Goal: Book appointment/travel/reservation

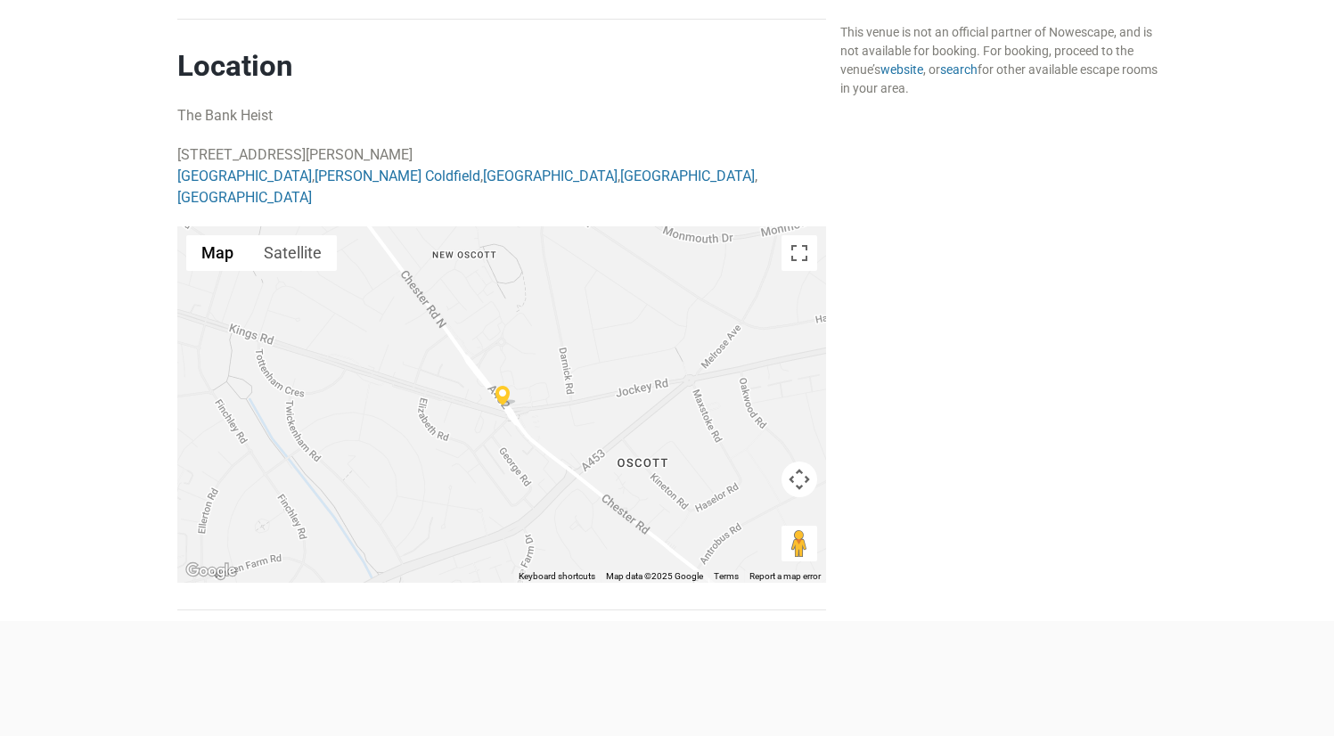
scroll to position [1539, 0]
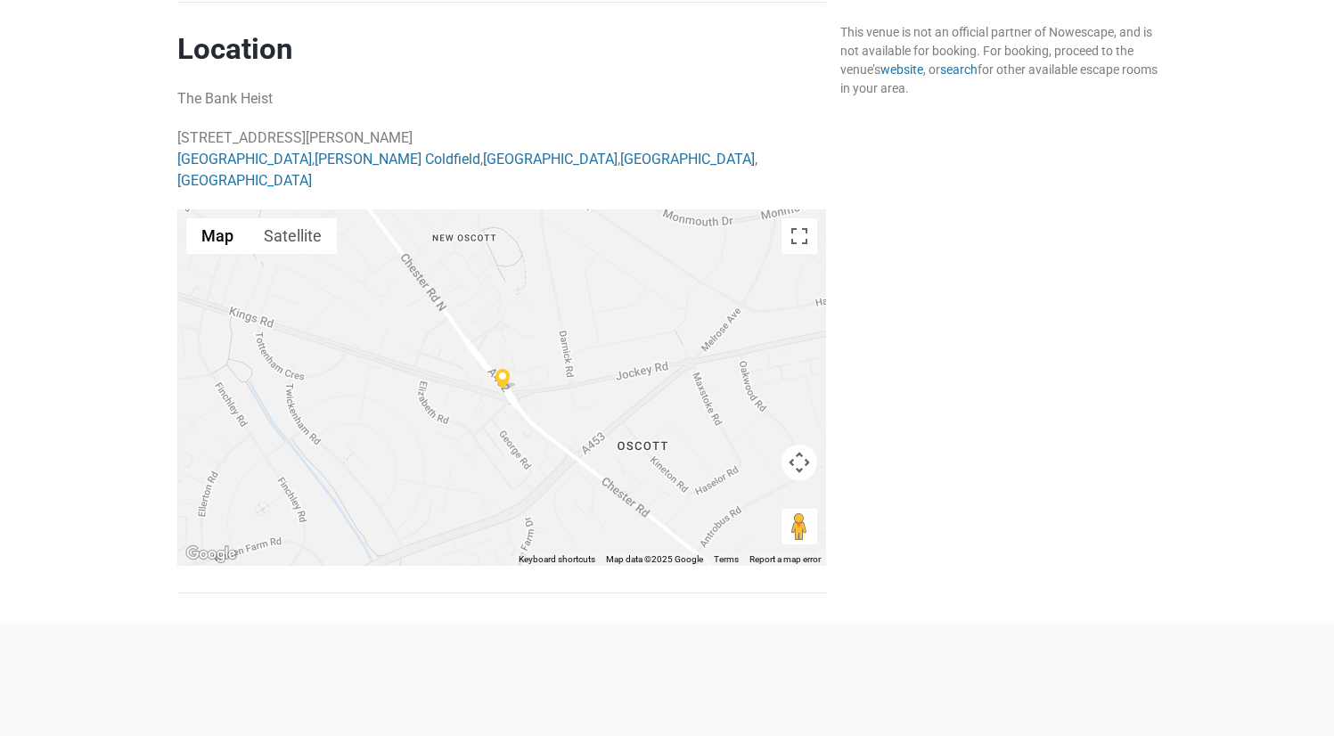
click at [501, 369] on img at bounding box center [505, 379] width 21 height 20
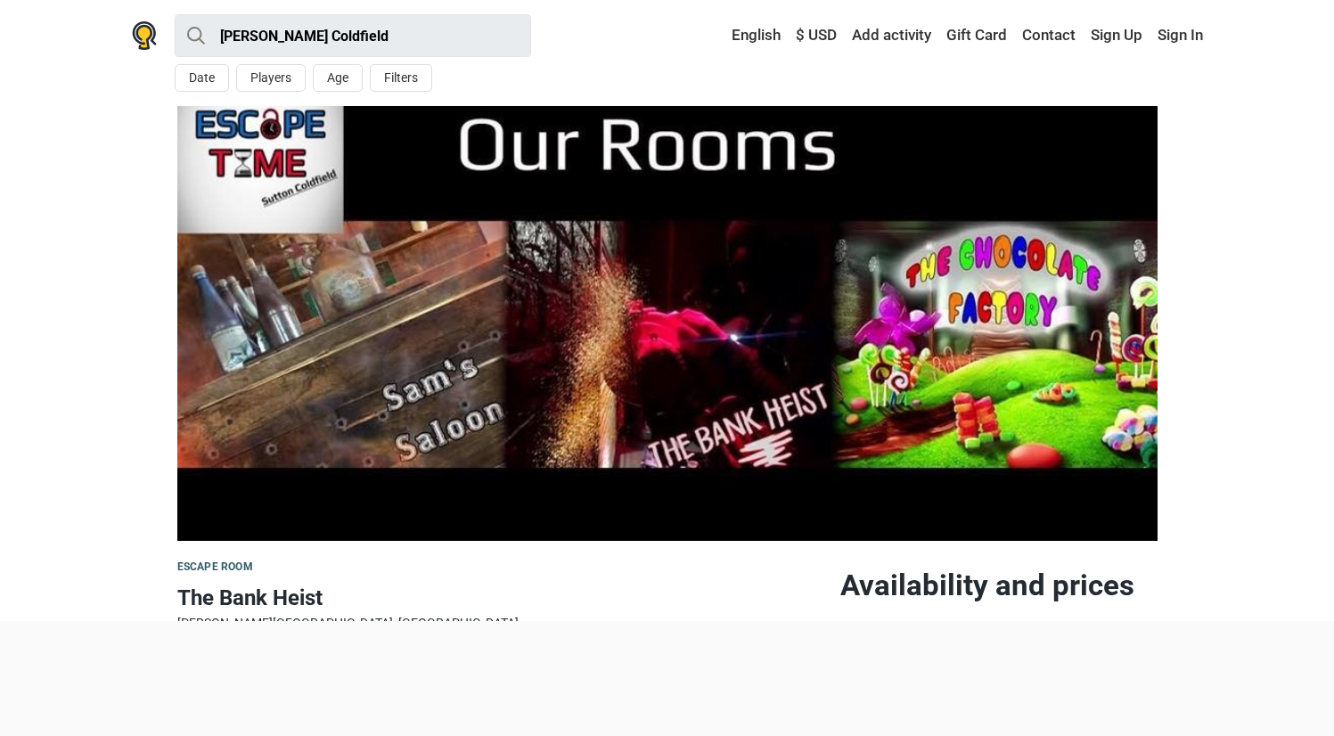
scroll to position [0, 0]
click at [521, 176] on img at bounding box center [667, 323] width 980 height 435
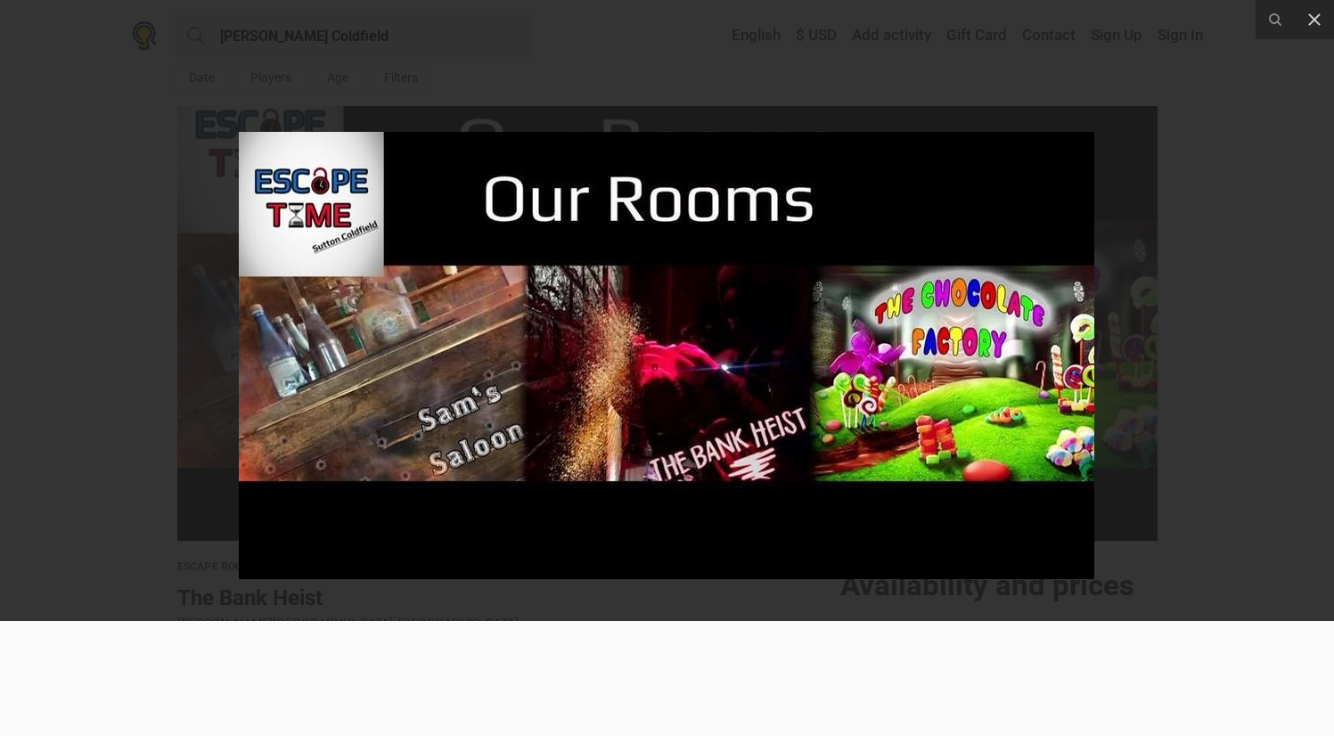
click at [127, 238] on div at bounding box center [667, 368] width 1334 height 736
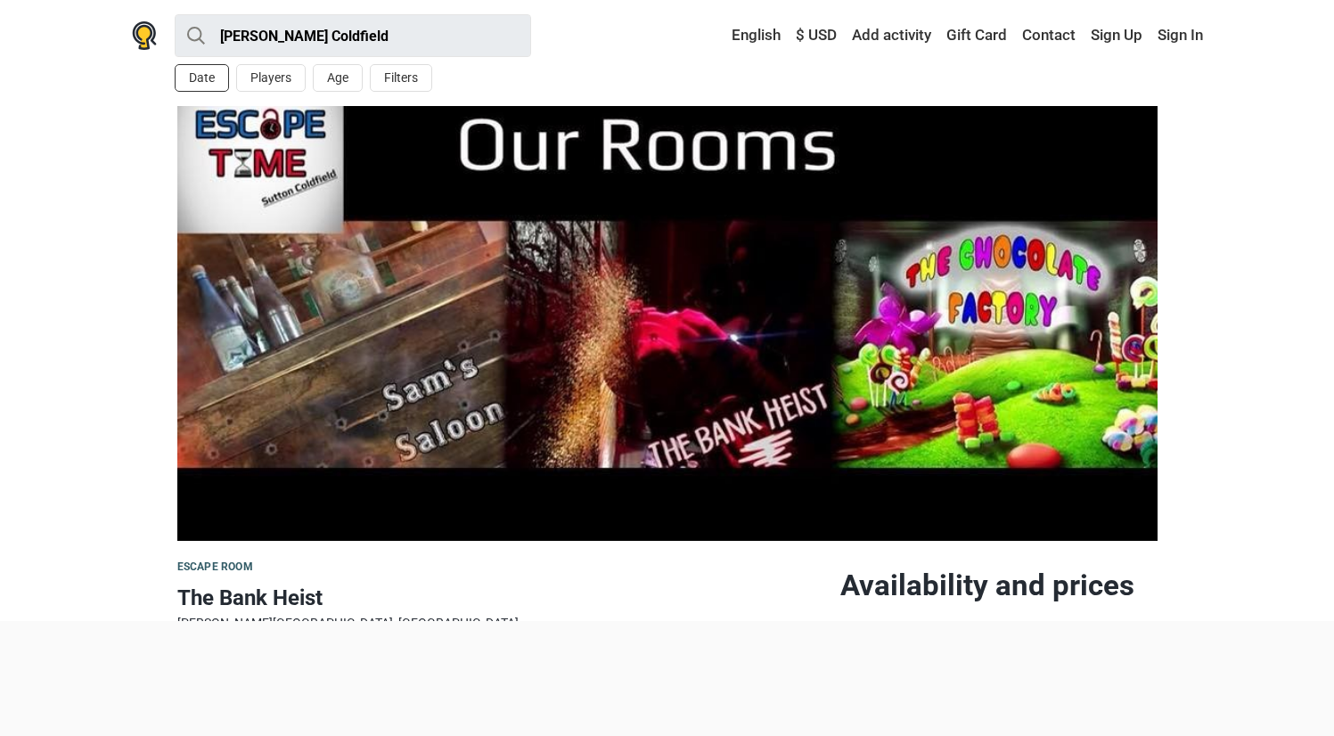
click at [207, 78] on button "Date" at bounding box center [202, 78] width 54 height 28
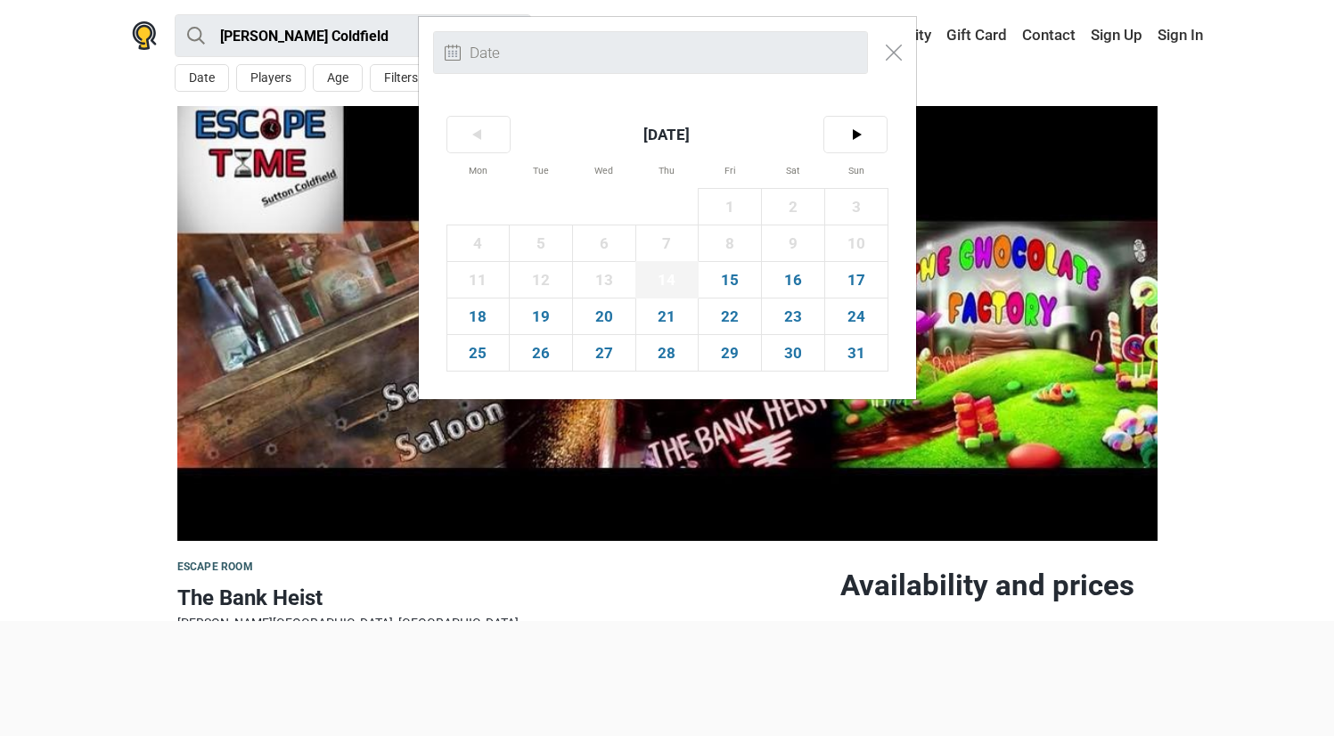
click at [665, 285] on span "14" at bounding box center [667, 280] width 62 height 36
